Goal: Task Accomplishment & Management: Complete application form

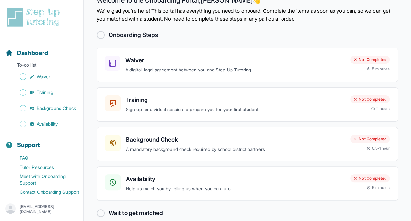
scroll to position [26, 0]
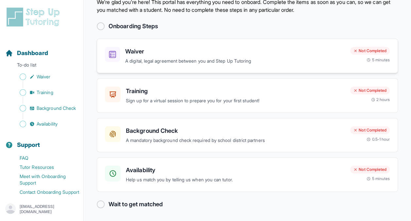
click at [157, 51] on h3 "Waiver" at bounding box center [235, 51] width 220 height 9
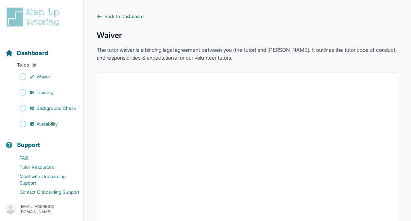
click at [122, 16] on span "Back to Dashboard" at bounding box center [124, 16] width 39 height 7
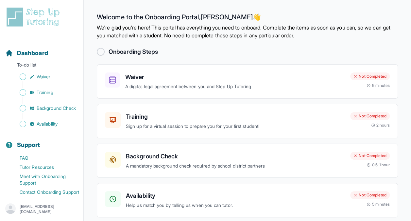
click at [98, 52] on div at bounding box center [101, 52] width 8 height 8
click at [221, 109] on div "Training Sign up for a virtual session to prepare you for your first student! N…" at bounding box center [247, 121] width 301 height 34
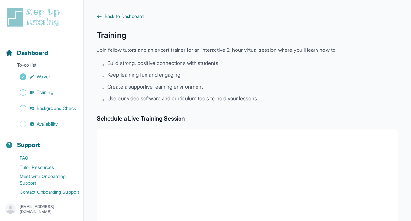
click at [126, 17] on span "Back to Dashboard" at bounding box center [124, 16] width 39 height 7
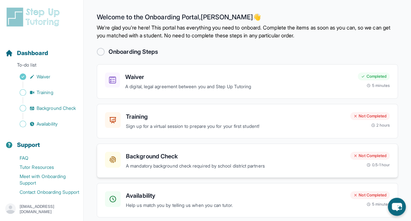
click at [246, 157] on h3 "Background Check" at bounding box center [235, 155] width 219 height 9
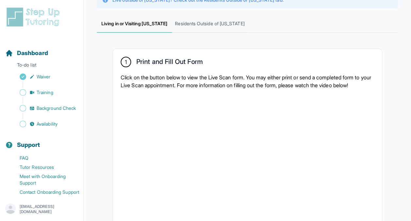
scroll to position [12, 0]
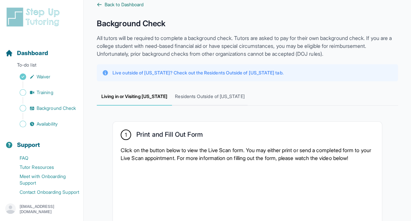
click at [104, 5] on link "Back to Dashboard" at bounding box center [247, 4] width 301 height 7
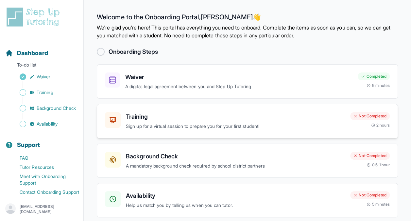
scroll to position [26, 0]
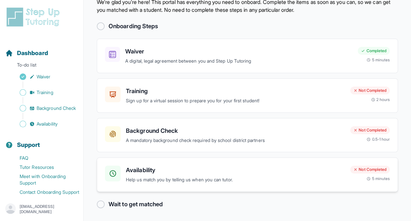
click at [153, 168] on h3 "Availability" at bounding box center [235, 169] width 219 height 9
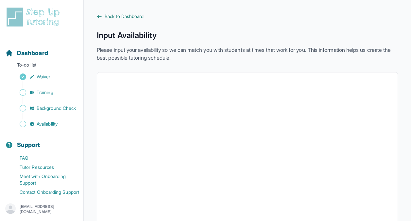
click at [113, 19] on span "Back to Dashboard" at bounding box center [124, 16] width 39 height 7
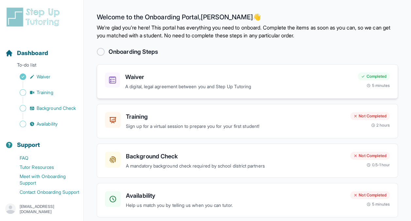
scroll to position [26, 0]
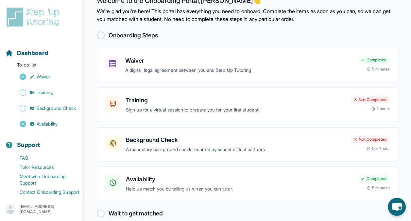
scroll to position [26, 0]
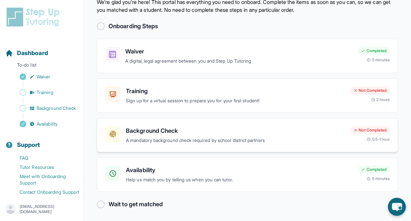
click at [200, 132] on h3 "Background Check" at bounding box center [235, 130] width 219 height 9
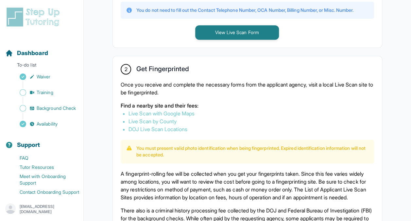
scroll to position [327, 0]
click at [192, 116] on link "Live Scan with Google Maps" at bounding box center [162, 113] width 66 height 7
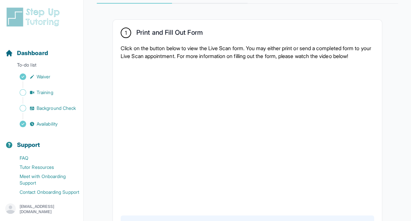
scroll to position [33, 0]
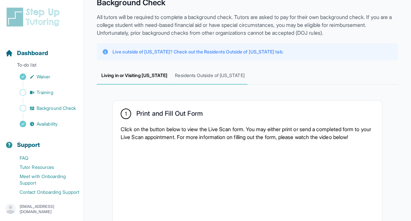
click at [190, 79] on span "Residents Outside of [US_STATE]" at bounding box center [209, 76] width 75 height 18
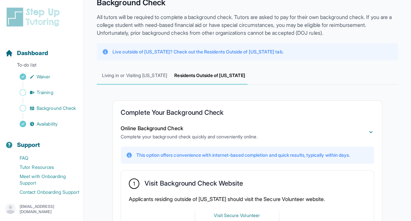
click at [151, 77] on span "Living in or Visiting [US_STATE]" at bounding box center [134, 76] width 75 height 18
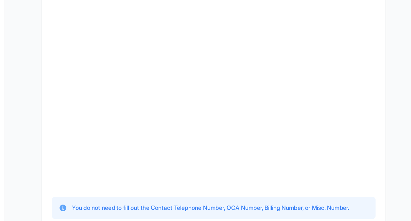
scroll to position [204, 0]
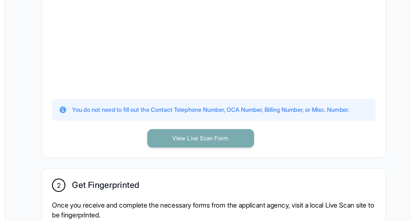
click at [228, 163] on button "View Live Scan Form" at bounding box center [237, 156] width 84 height 14
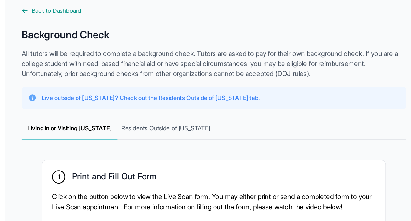
scroll to position [0, 0]
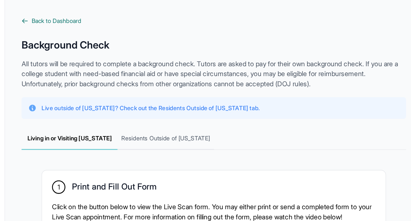
click at [140, 17] on span "Back to Dashboard" at bounding box center [124, 16] width 39 height 7
